Goal: Task Accomplishment & Management: Use online tool/utility

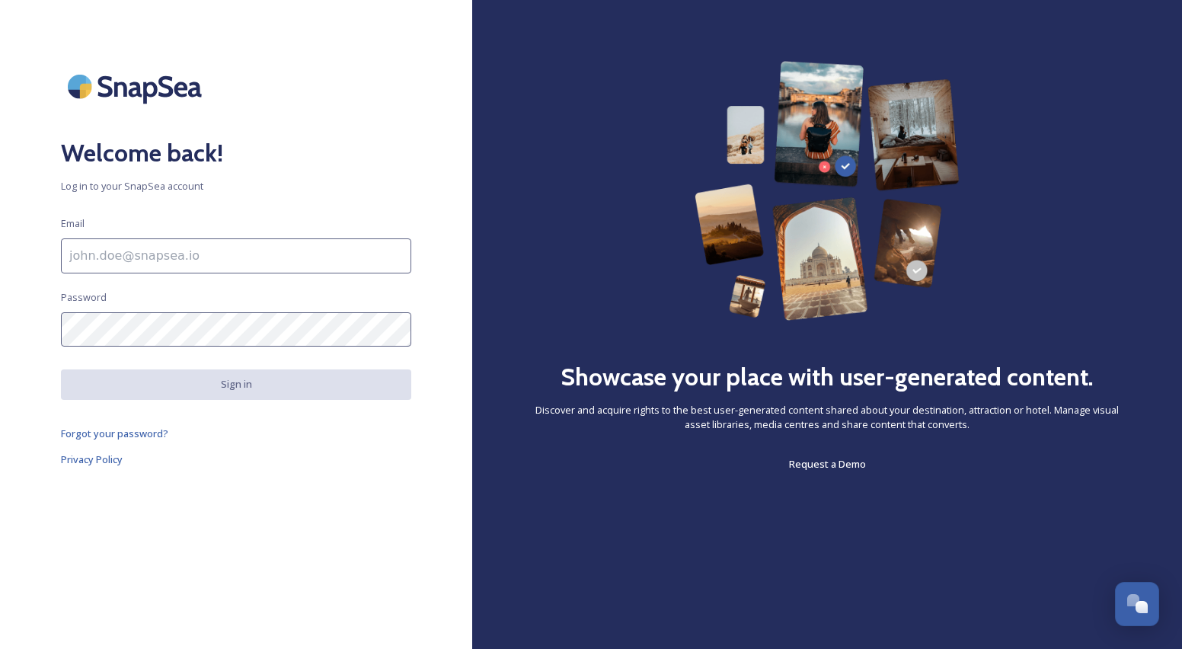
scroll to position [1074, 0]
type input "[PERSON_NAME][EMAIL_ADDRESS][DOMAIN_NAME]"
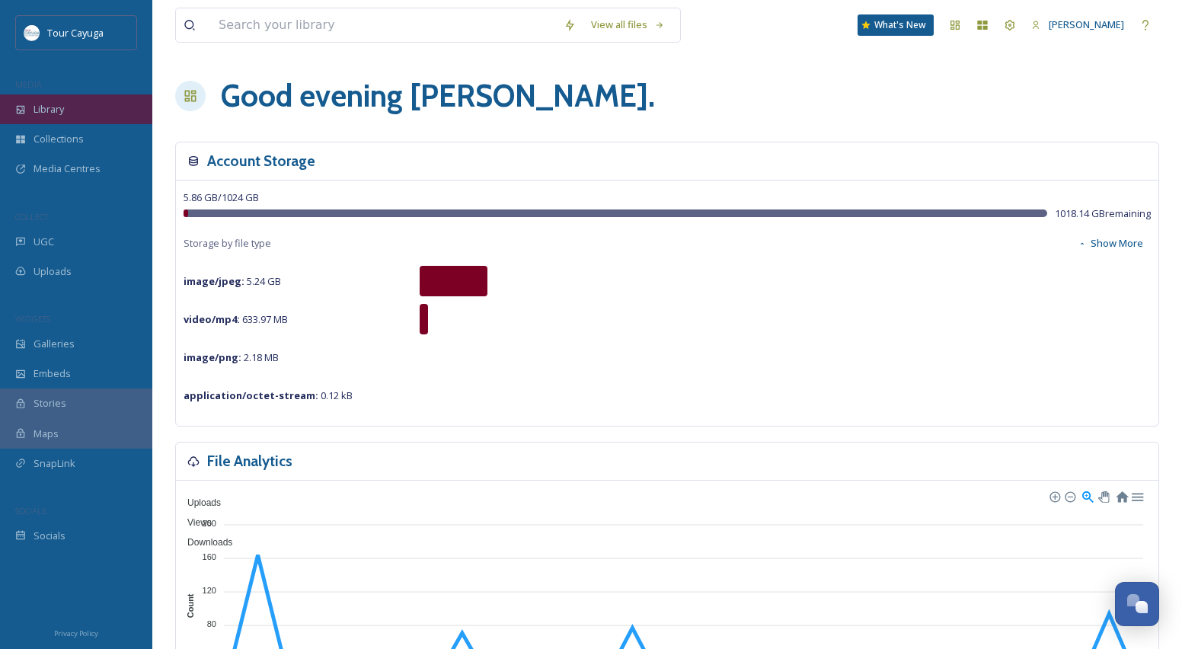
click at [50, 108] on span "Library" at bounding box center [49, 109] width 30 height 14
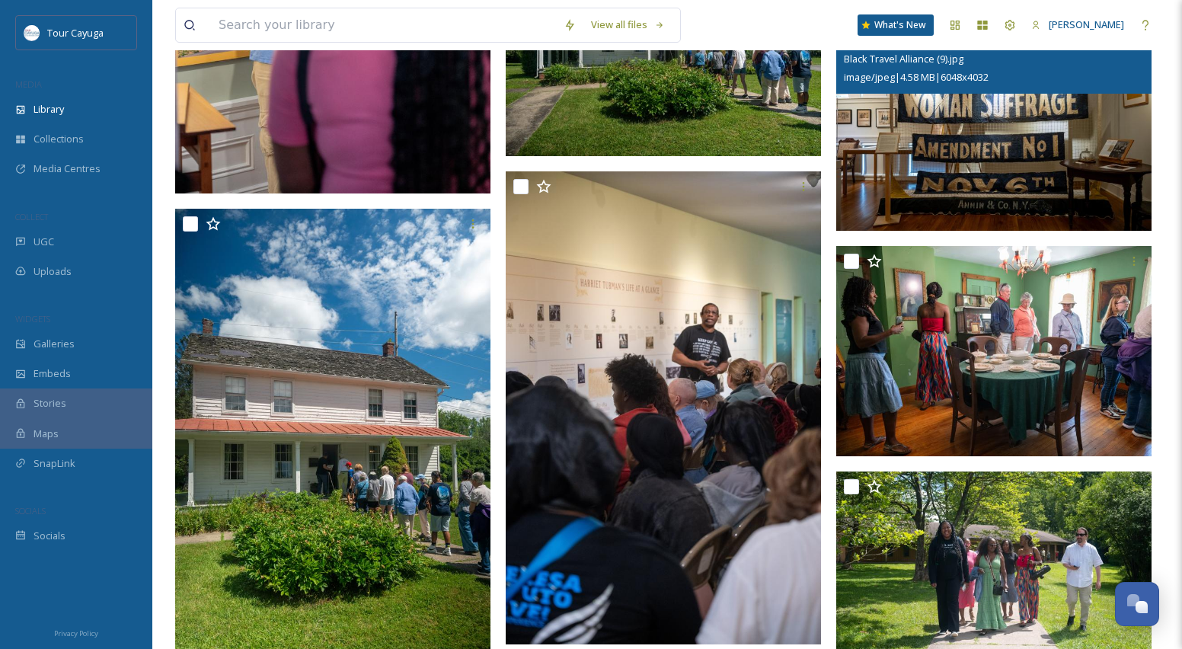
scroll to position [2950, 0]
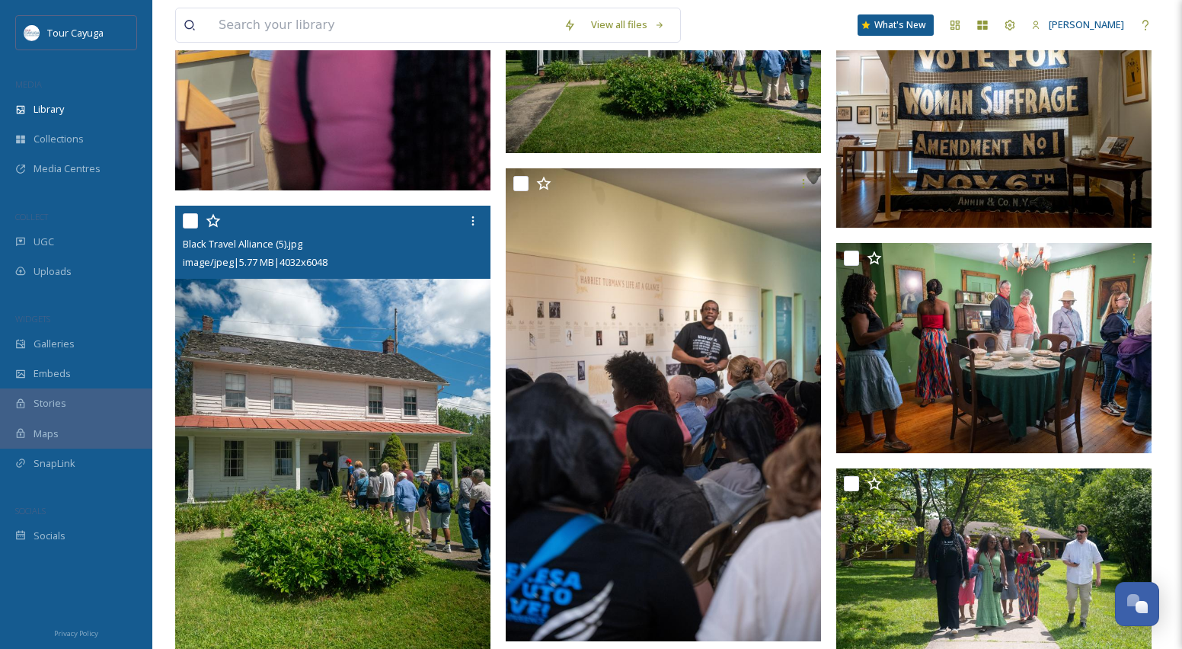
click at [339, 483] on img at bounding box center [332, 442] width 315 height 473
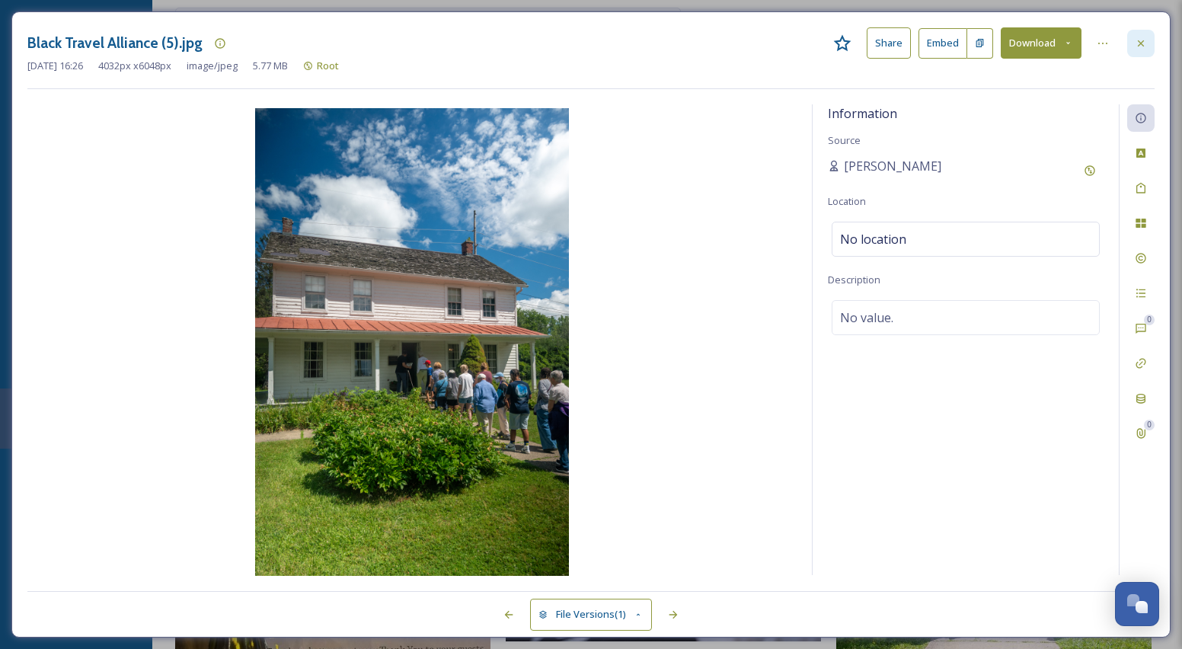
click at [1139, 37] on icon at bounding box center [1141, 43] width 12 height 12
